Goal: Entertainment & Leisure: Consume media (video, audio)

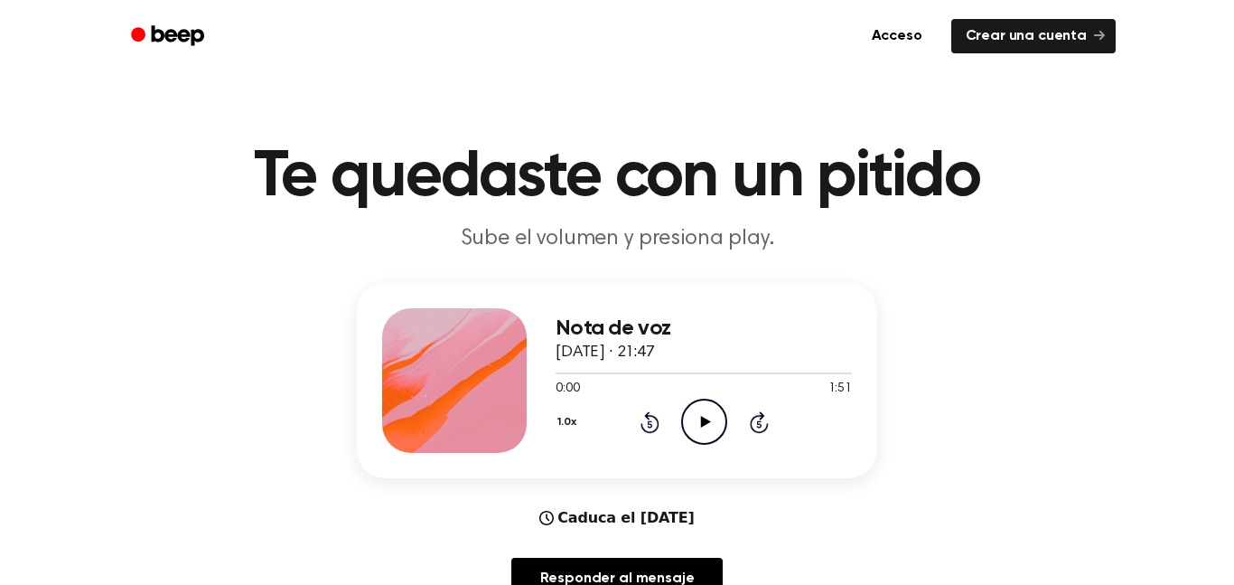
click at [697, 422] on icon "Play Audio" at bounding box center [704, 422] width 46 height 46
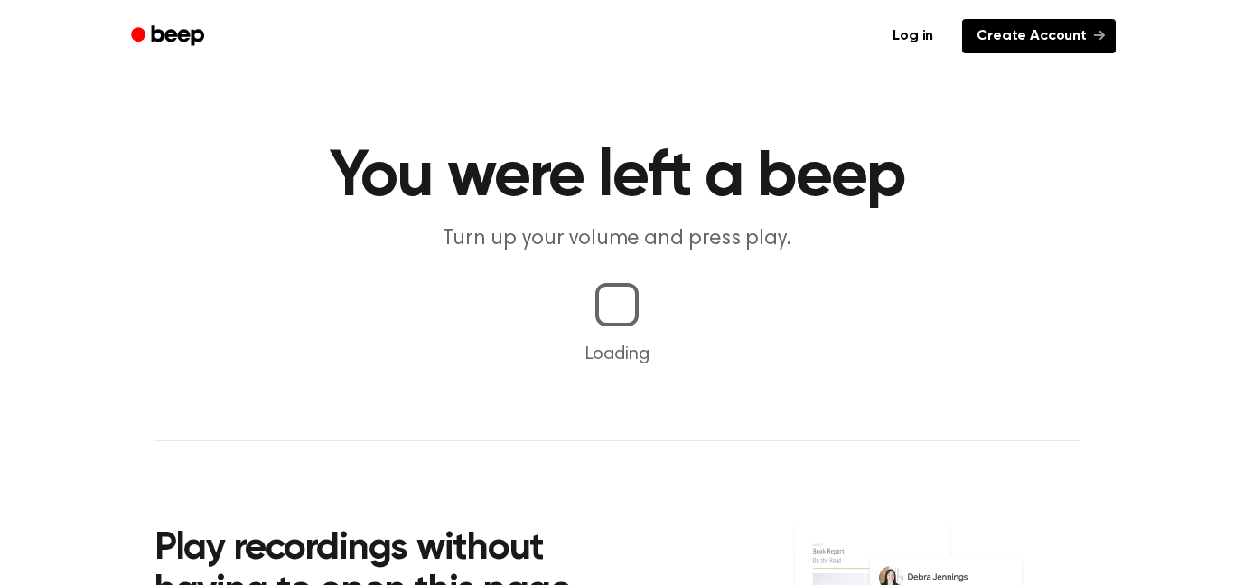
click at [995, 20] on link "Create Account" at bounding box center [1039, 36] width 154 height 34
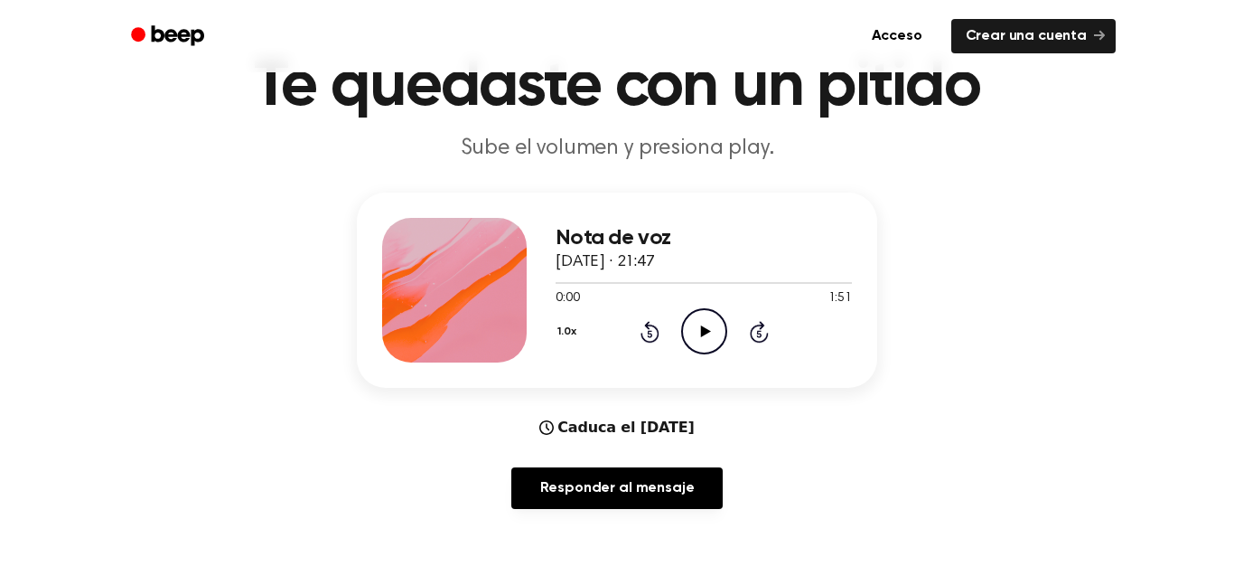
scroll to position [91, 0]
click at [729, 286] on div at bounding box center [704, 281] width 296 height 14
click at [581, 283] on div at bounding box center [643, 282] width 174 height 2
click at [561, 282] on div at bounding box center [568, 282] width 25 height 2
click at [699, 331] on icon "Play Audio" at bounding box center [704, 330] width 46 height 46
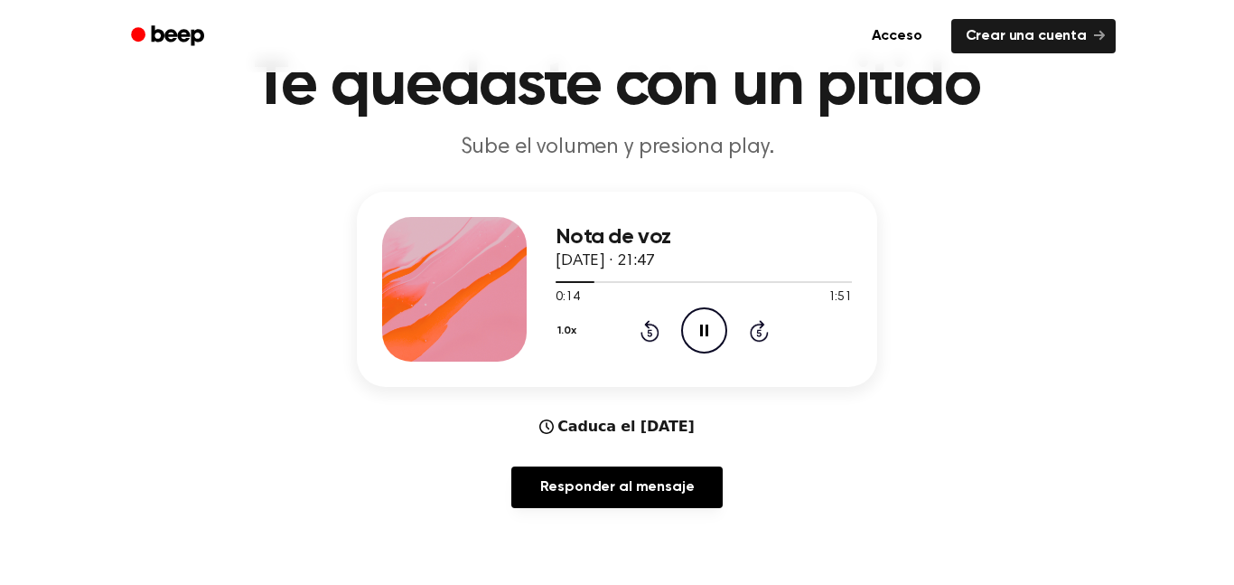
click at [693, 352] on icon "Pause Audio" at bounding box center [704, 330] width 46 height 46
click at [706, 331] on icon at bounding box center [705, 330] width 10 height 12
click at [650, 333] on icon at bounding box center [649, 332] width 5 height 7
click at [712, 340] on icon "Play Audio" at bounding box center [704, 330] width 46 height 46
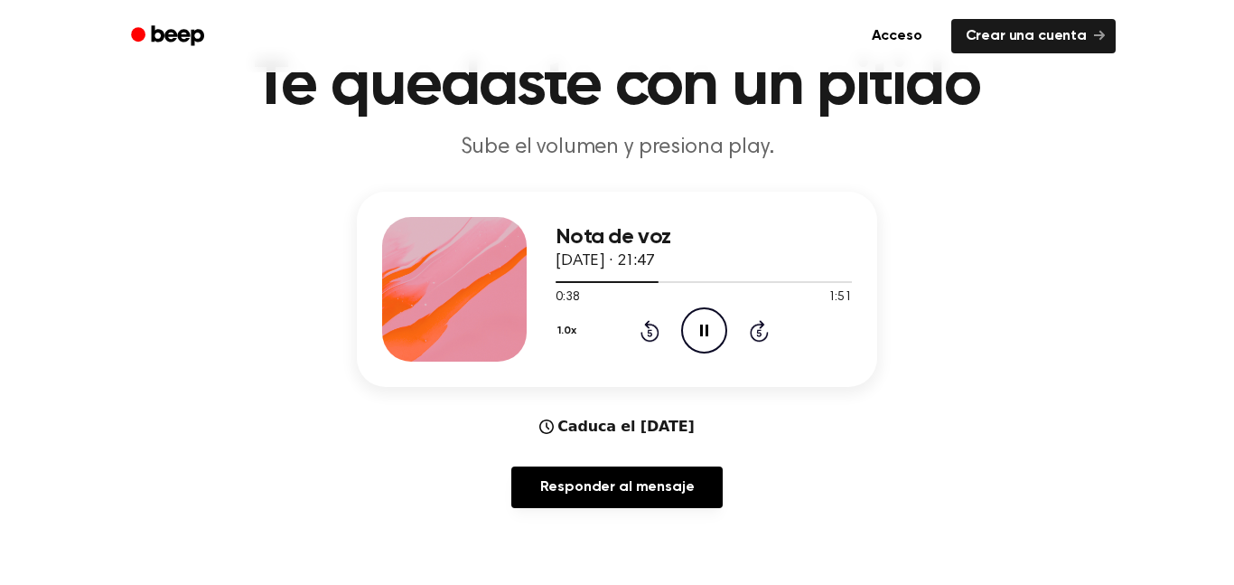
click at [675, 336] on div "1.0x Rewind 5 seconds Pause Audio Skip 5 seconds" at bounding box center [704, 330] width 296 height 46
click at [696, 335] on icon "Pause Audio" at bounding box center [704, 330] width 46 height 46
click at [640, 323] on icon "Rewind 5 seconds" at bounding box center [650, 330] width 20 height 23
click at [701, 348] on icon "Play Audio" at bounding box center [704, 330] width 46 height 46
click at [698, 325] on icon "Pause Audio" at bounding box center [704, 330] width 46 height 46
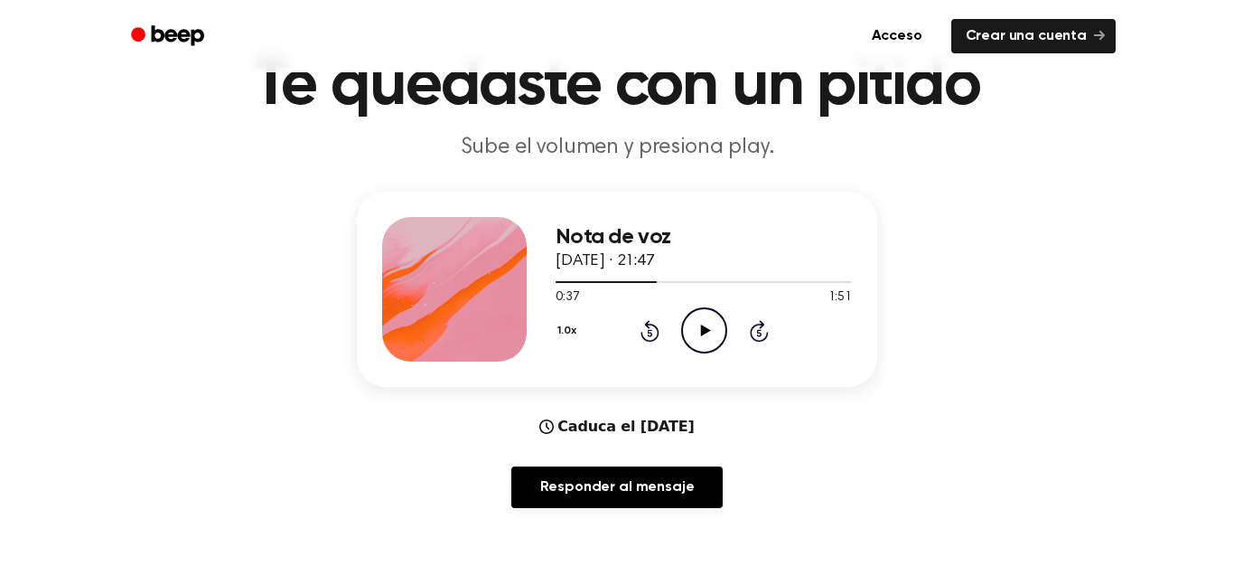
click at [642, 320] on icon "Rewind 5 seconds" at bounding box center [650, 330] width 20 height 23
click at [650, 333] on icon at bounding box center [649, 332] width 5 height 7
click at [709, 305] on div "0:27 1:51" at bounding box center [704, 297] width 296 height 19
click at [694, 342] on icon "Play Audio" at bounding box center [704, 330] width 46 height 46
click at [659, 323] on icon "Rewind 5 seconds" at bounding box center [650, 330] width 20 height 23
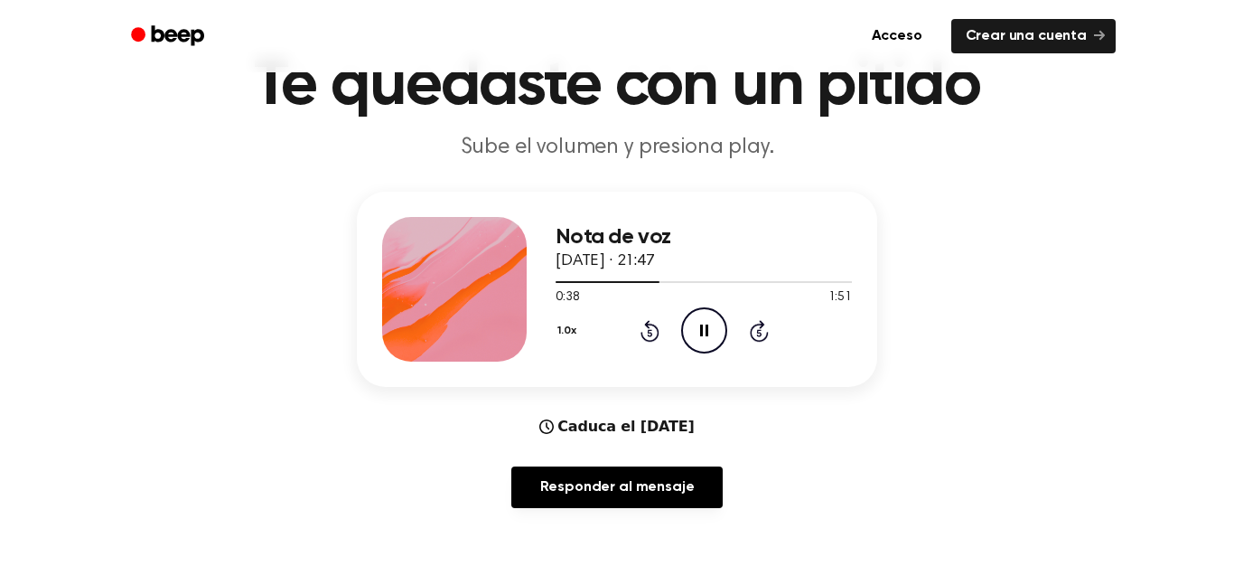
click at [650, 333] on icon at bounding box center [649, 332] width 5 height 7
click at [649, 333] on icon at bounding box center [649, 332] width 5 height 7
click at [654, 329] on icon "Rewind 5 seconds" at bounding box center [650, 330] width 20 height 23
click at [706, 324] on icon "Pause Audio" at bounding box center [704, 330] width 46 height 46
click at [650, 333] on icon at bounding box center [649, 332] width 5 height 7
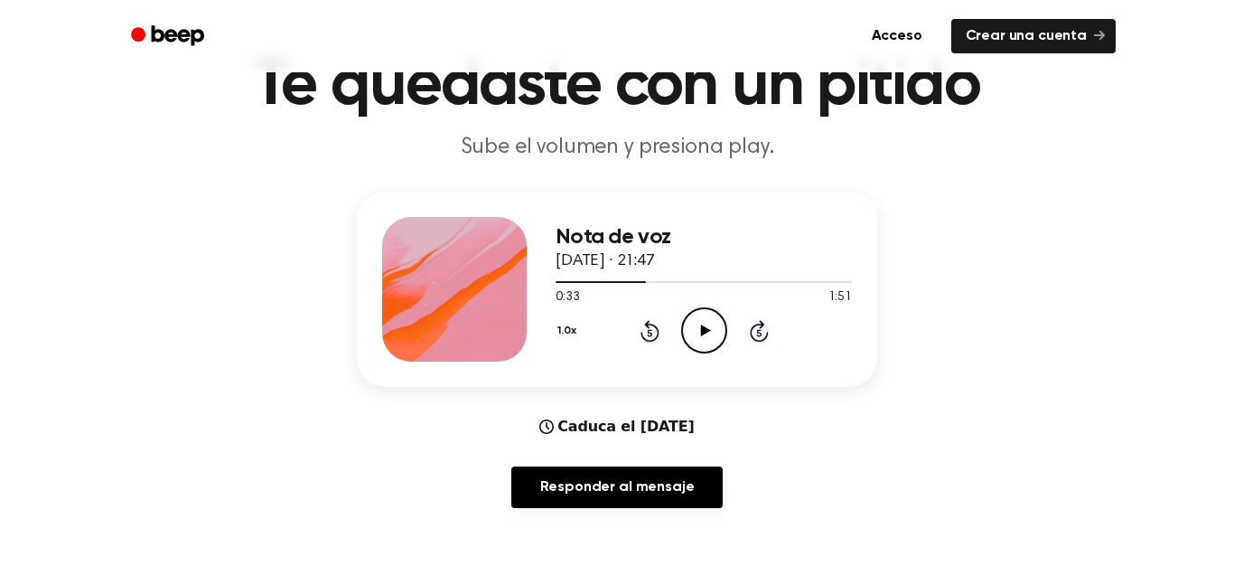
click at [693, 322] on icon "Play Audio" at bounding box center [704, 330] width 46 height 46
click at [705, 340] on icon "Pause Audio" at bounding box center [704, 330] width 46 height 46
click at [728, 327] on div "1.0x Rewind 5 seconds Play Audio Skip 5 seconds" at bounding box center [704, 330] width 296 height 46
click at [693, 333] on icon "Play Audio" at bounding box center [704, 330] width 46 height 46
click at [649, 319] on icon "Rewind 5 seconds" at bounding box center [650, 330] width 20 height 23
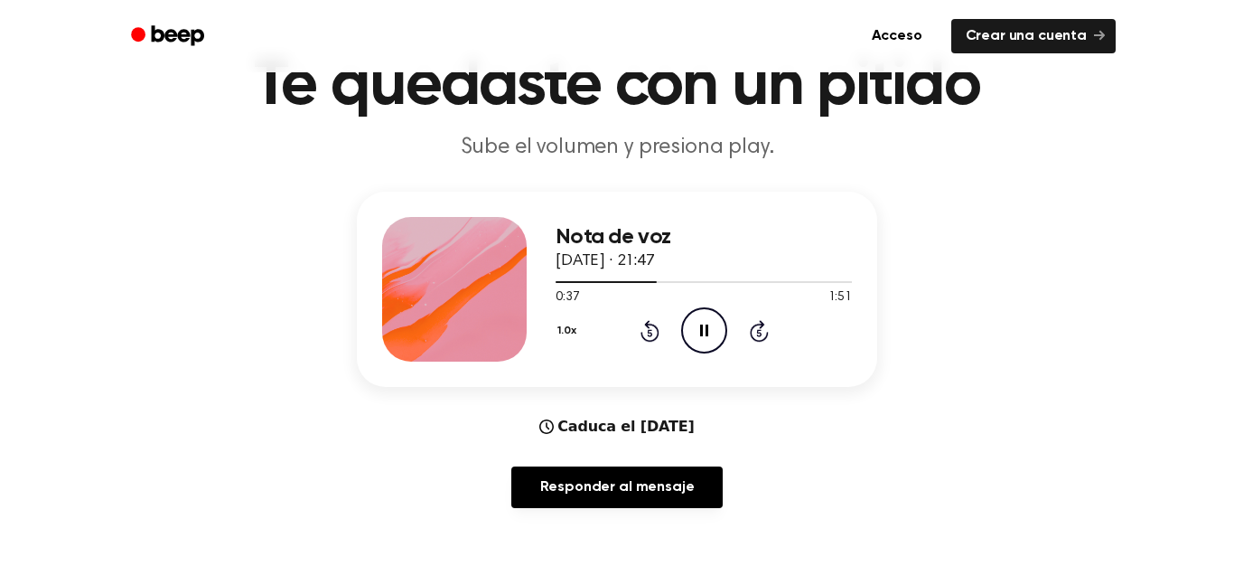
click at [645, 340] on icon at bounding box center [650, 331] width 19 height 22
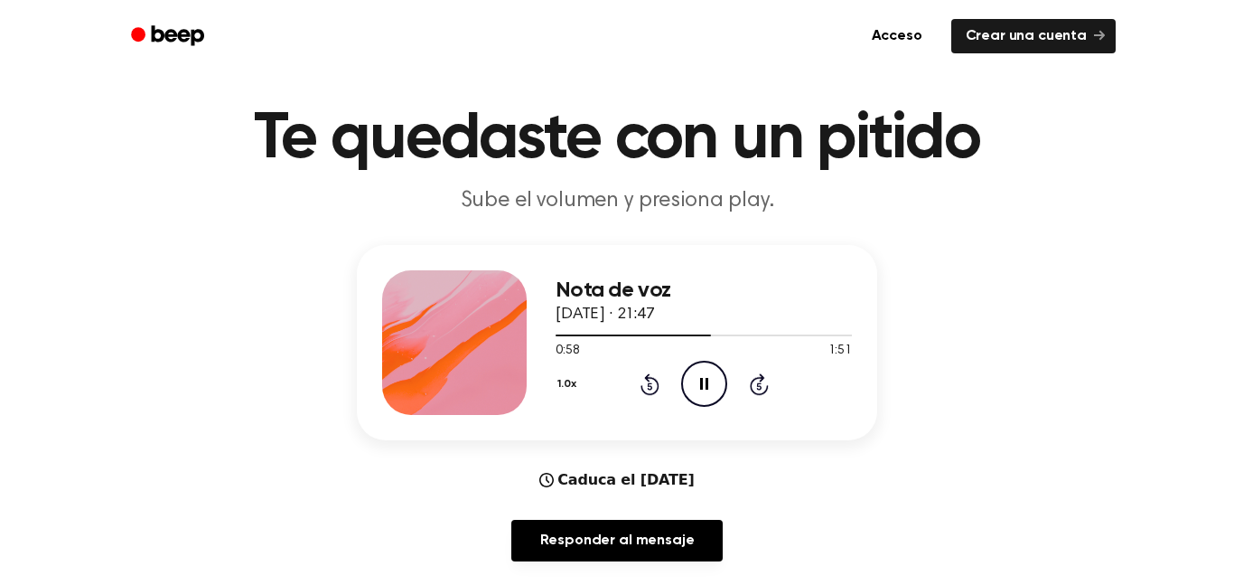
scroll to position [0, 0]
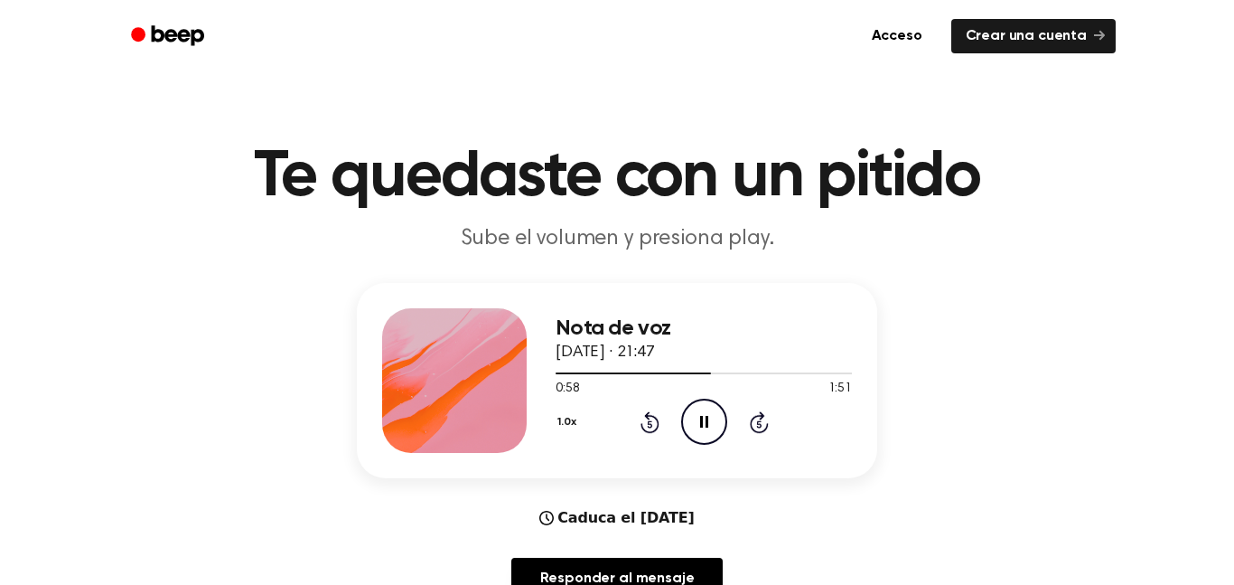
click at [717, 440] on circle at bounding box center [704, 421] width 44 height 44
click at [653, 409] on div "1.0x Rewind 5 seconds Play Audio Skip 5 seconds" at bounding box center [704, 422] width 296 height 46
click at [640, 427] on icon "Rewind 5 seconds" at bounding box center [650, 421] width 20 height 23
click at [650, 424] on icon at bounding box center [649, 423] width 5 height 7
click at [690, 414] on icon "Play Audio" at bounding box center [704, 422] width 46 height 46
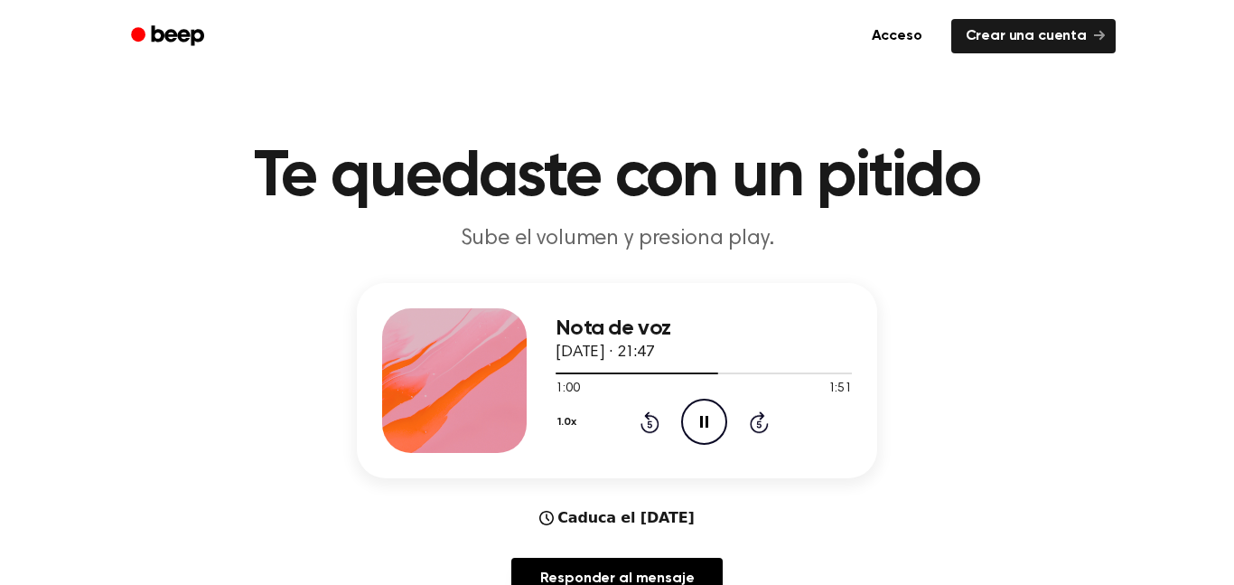
click at [733, 431] on div "1.0x Rewind 5 seconds Pause Audio Skip 5 seconds" at bounding box center [704, 422] width 296 height 46
click at [707, 413] on icon "Pause Audio" at bounding box center [704, 422] width 46 height 46
click at [728, 426] on div "1.0x Rewind 5 seconds Play Audio Skip 5 seconds" at bounding box center [704, 422] width 296 height 46
click at [709, 445] on icon "Play Audio" at bounding box center [704, 422] width 46 height 46
click at [658, 410] on icon "Rewind 5 seconds" at bounding box center [650, 421] width 20 height 23
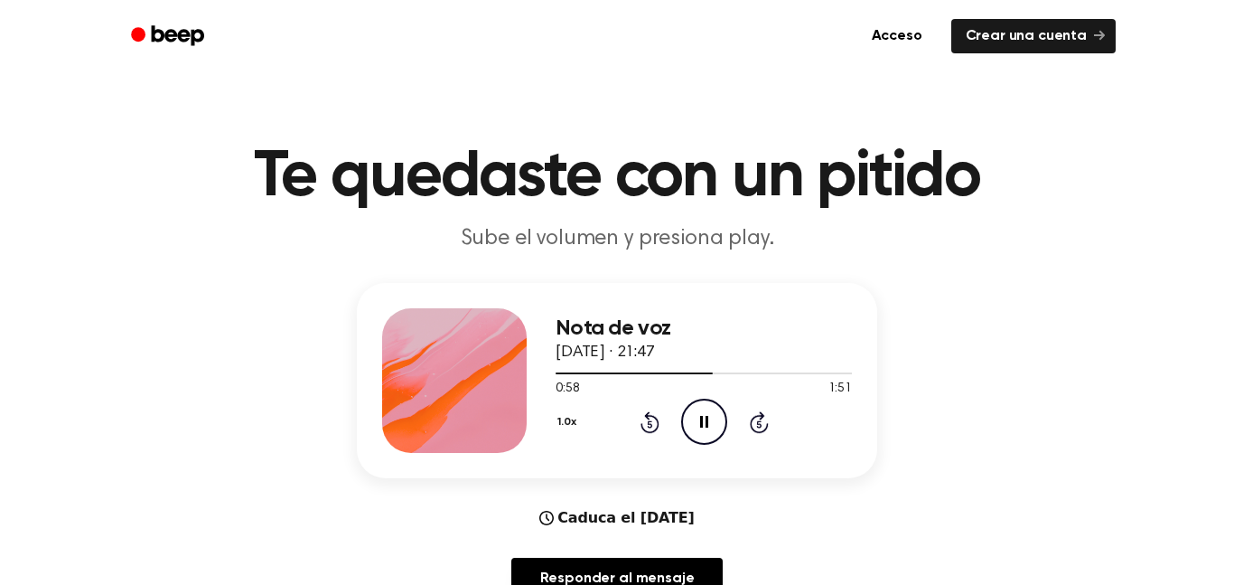
click at [643, 411] on icon "Rewind 5 seconds" at bounding box center [650, 421] width 20 height 23
click at [690, 428] on icon "Pause Audio" at bounding box center [704, 422] width 46 height 46
click at [713, 431] on icon "Play Audio" at bounding box center [704, 422] width 46 height 46
click at [724, 434] on icon "Pause Audio" at bounding box center [704, 422] width 46 height 46
click at [705, 405] on icon "Play Audio" at bounding box center [704, 422] width 46 height 46
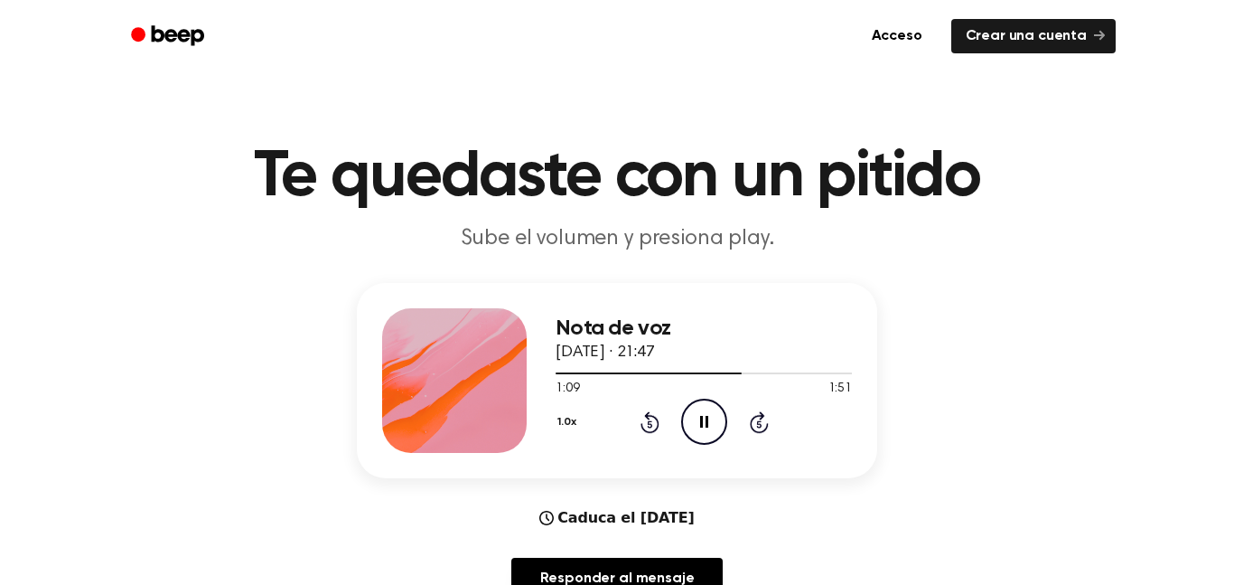
click at [690, 424] on icon "Pause Audio" at bounding box center [704, 422] width 46 height 46
click at [707, 418] on icon "Play Audio" at bounding box center [704, 422] width 46 height 46
click at [712, 423] on icon "Pause Audio" at bounding box center [704, 422] width 46 height 46
click at [694, 427] on icon "Play Audio" at bounding box center [704, 422] width 46 height 46
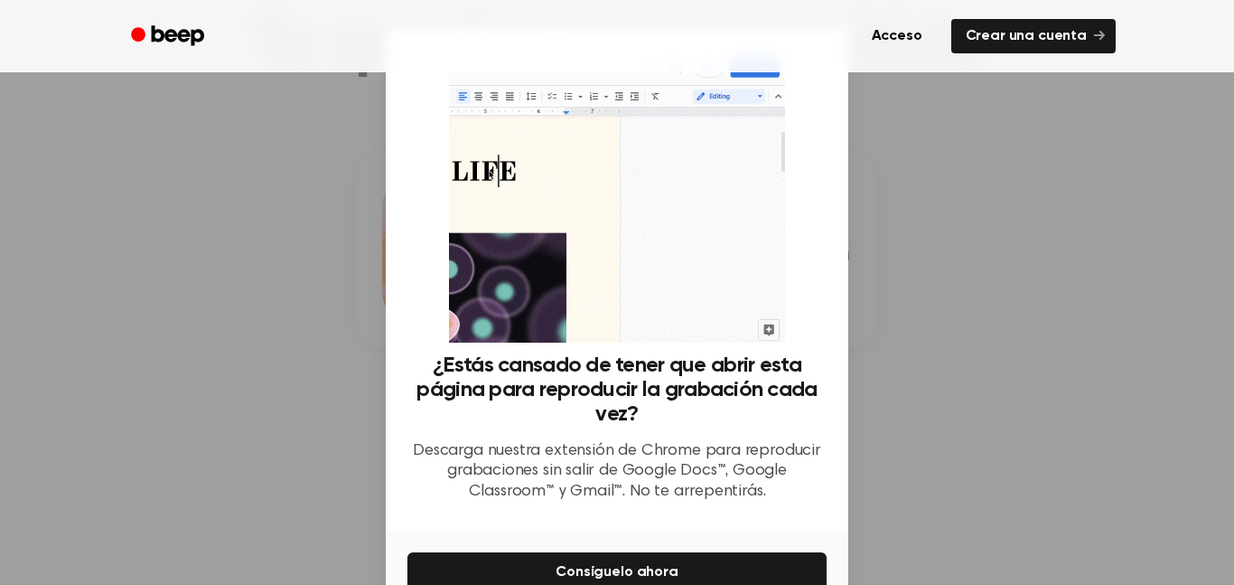
scroll to position [98, 0]
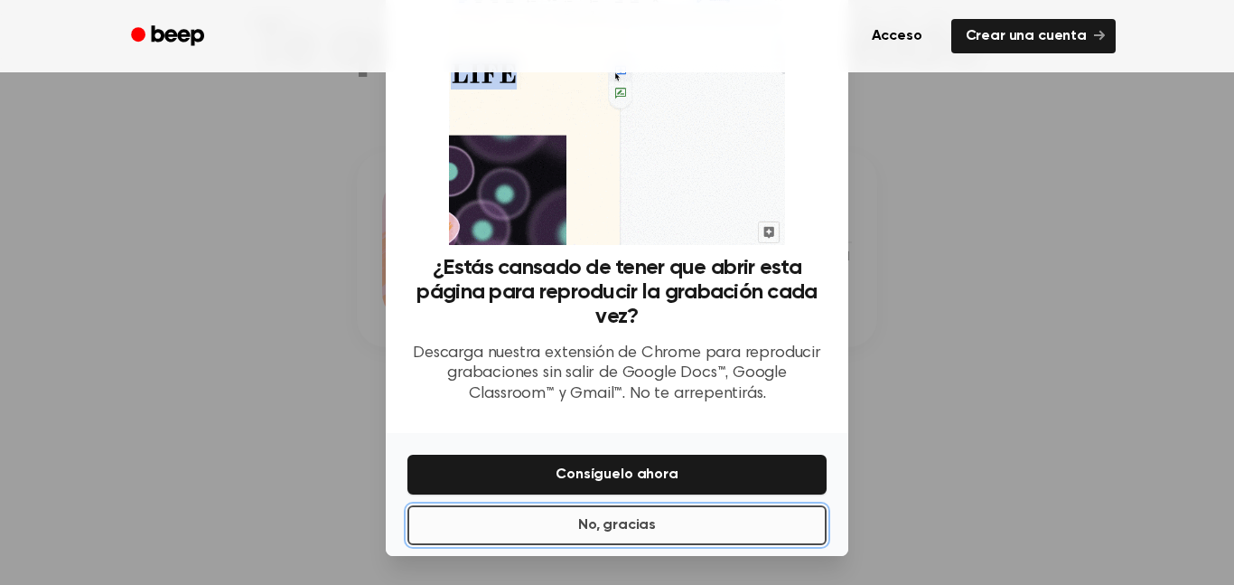
click at [665, 512] on button "No, gracias" at bounding box center [617, 525] width 419 height 40
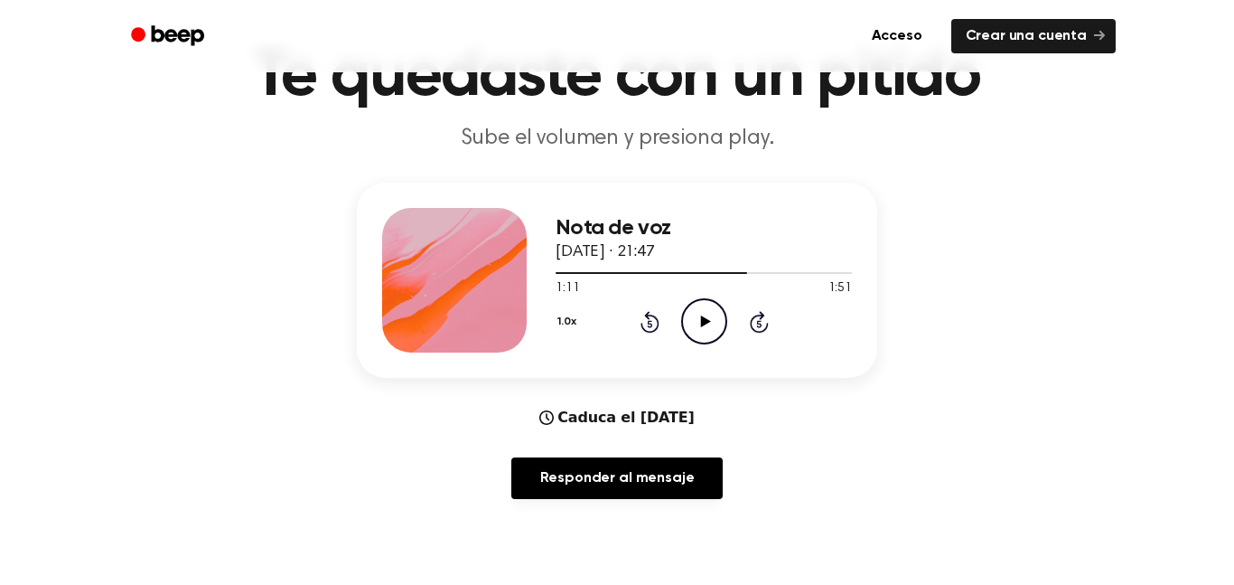
scroll to position [99, 0]
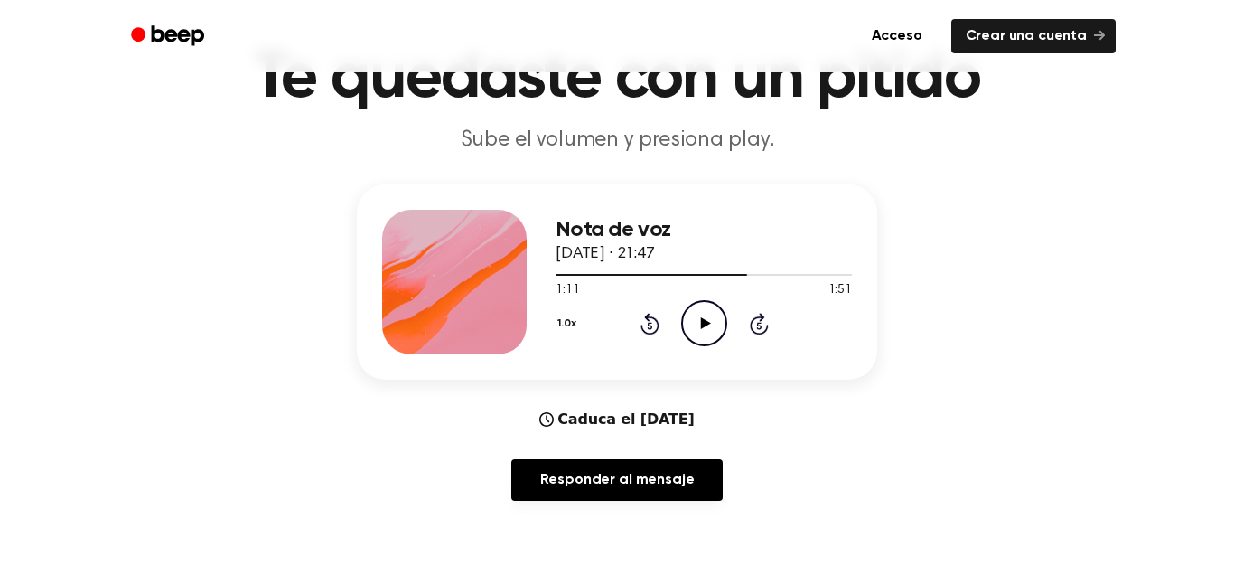
click at [715, 325] on icon "Play Audio" at bounding box center [704, 323] width 46 height 46
click at [705, 321] on icon "Pause Audio" at bounding box center [704, 323] width 46 height 46
click at [710, 327] on icon "Play Audio" at bounding box center [704, 323] width 46 height 46
click at [709, 325] on icon "Pause Audio" at bounding box center [704, 323] width 46 height 46
click at [708, 324] on icon at bounding box center [705, 323] width 10 height 12
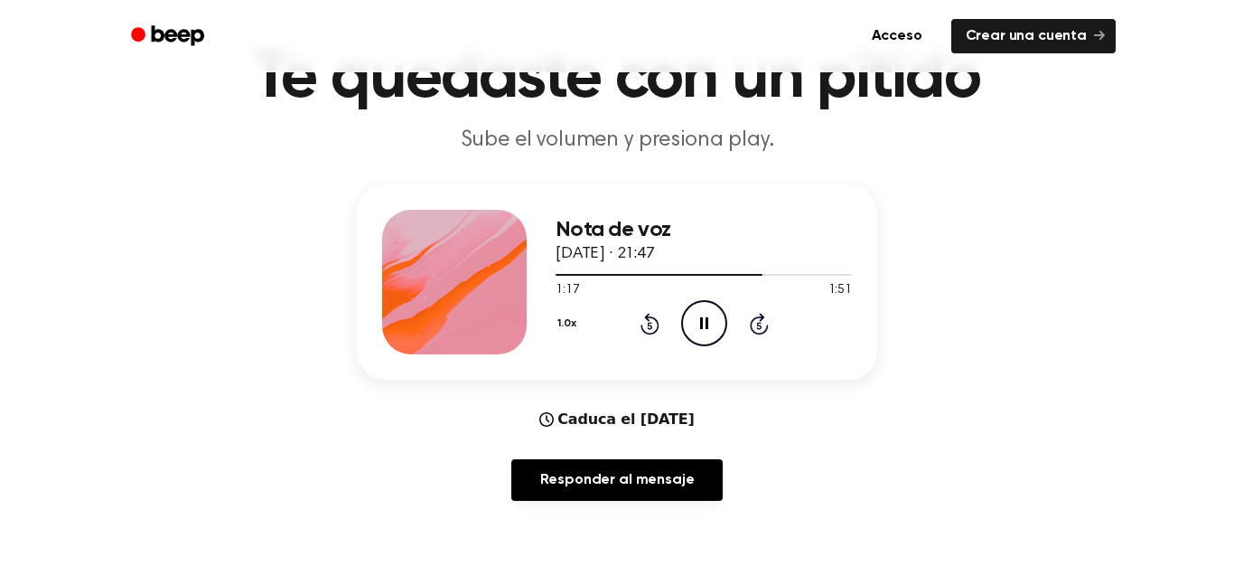
click at [708, 322] on icon at bounding box center [704, 323] width 8 height 12
click at [707, 339] on icon "Play Audio" at bounding box center [704, 323] width 46 height 46
click at [703, 335] on icon "Pause Audio" at bounding box center [704, 323] width 46 height 46
click at [703, 319] on icon "Play Audio" at bounding box center [704, 323] width 46 height 46
click at [686, 325] on icon "Pause Audio" at bounding box center [704, 323] width 46 height 46
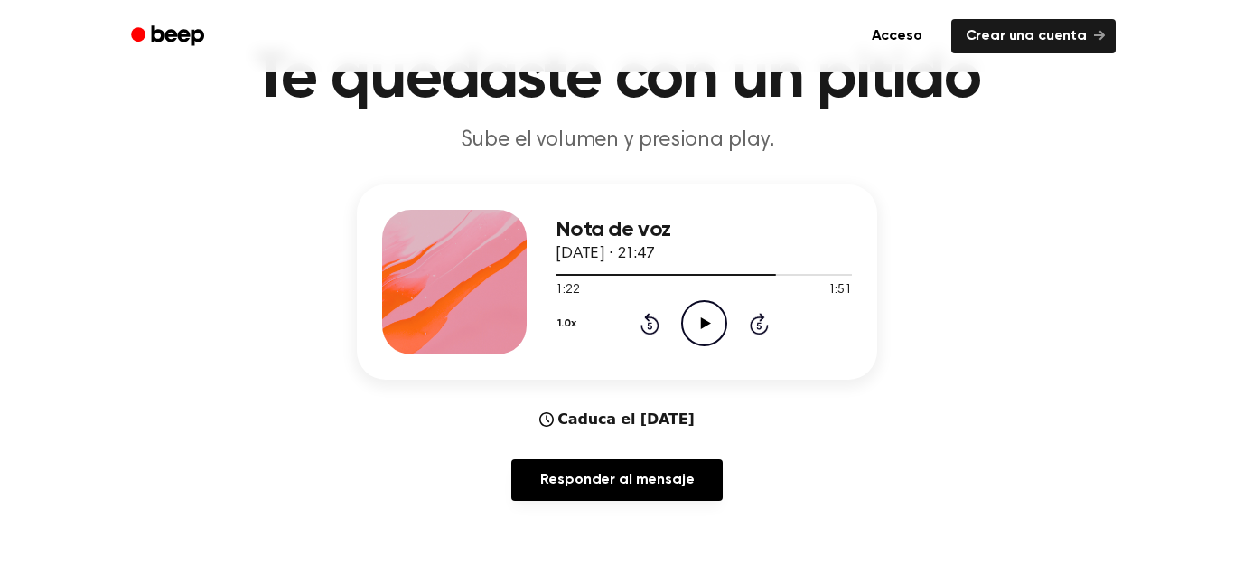
click at [692, 327] on icon "Play Audio" at bounding box center [704, 323] width 46 height 46
click at [650, 313] on icon "Rewind 5 seconds" at bounding box center [650, 323] width 20 height 23
